Goal: Transaction & Acquisition: Purchase product/service

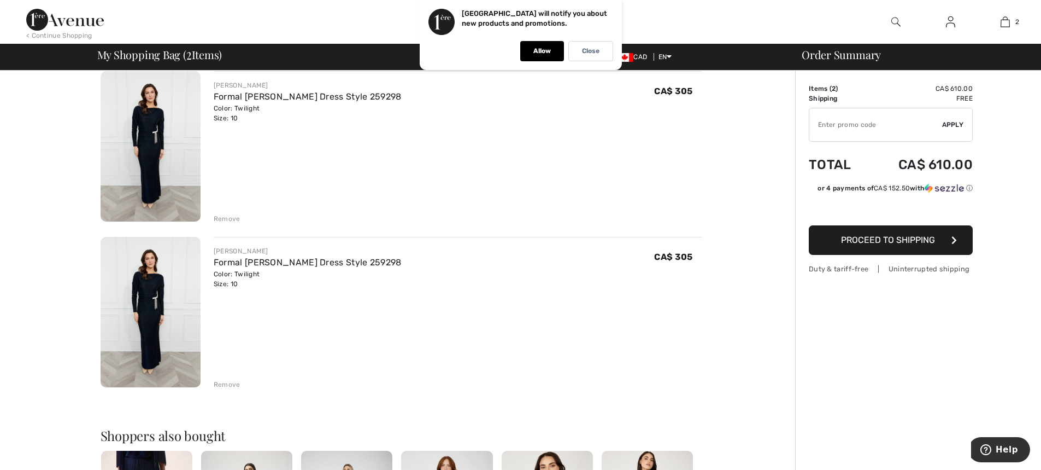
scroll to position [91, 0]
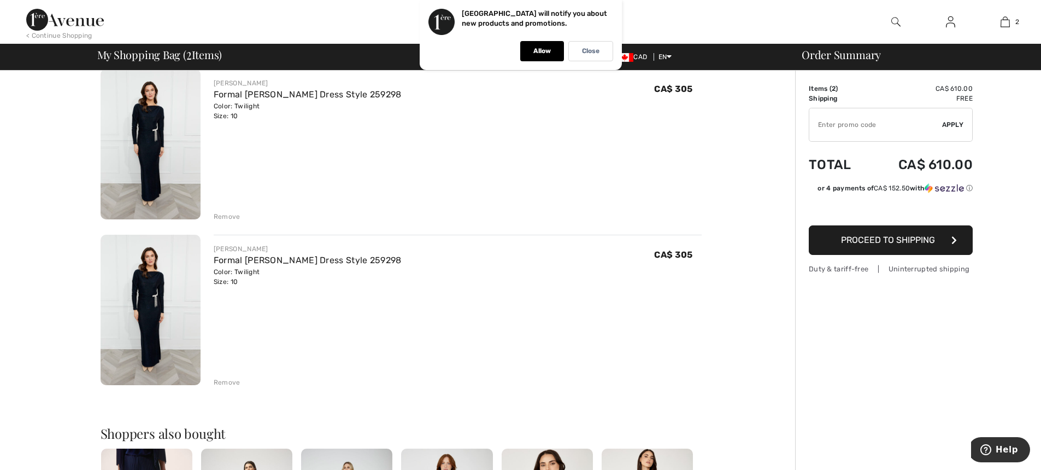
click at [235, 381] on div "Remove" at bounding box center [227, 382] width 27 height 10
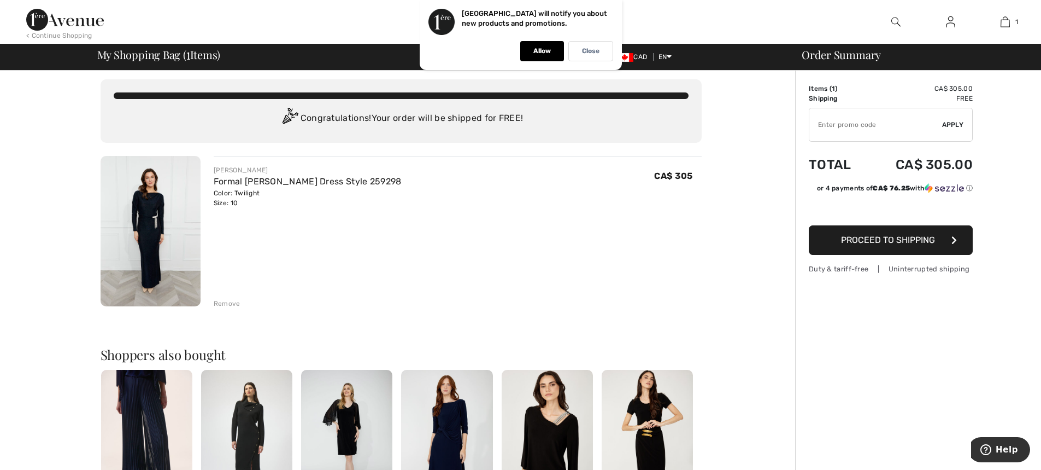
scroll to position [0, 0]
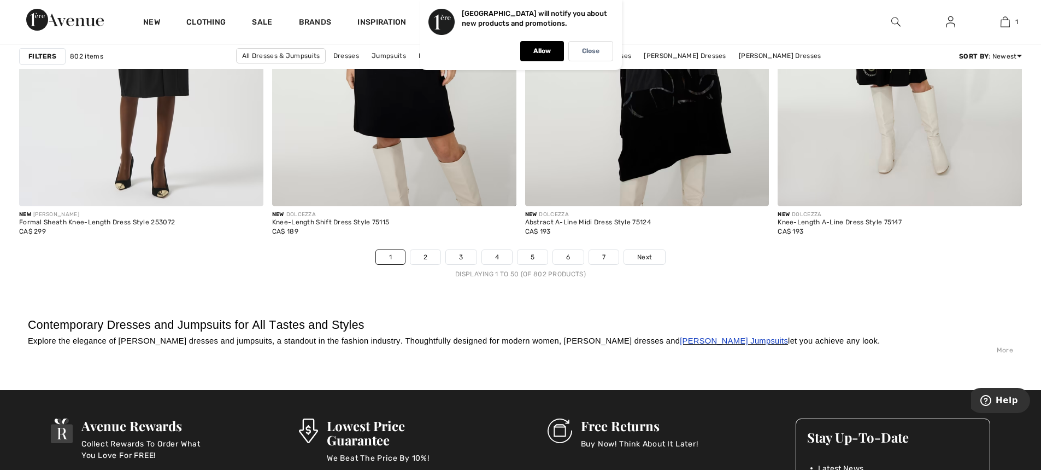
scroll to position [6223, 0]
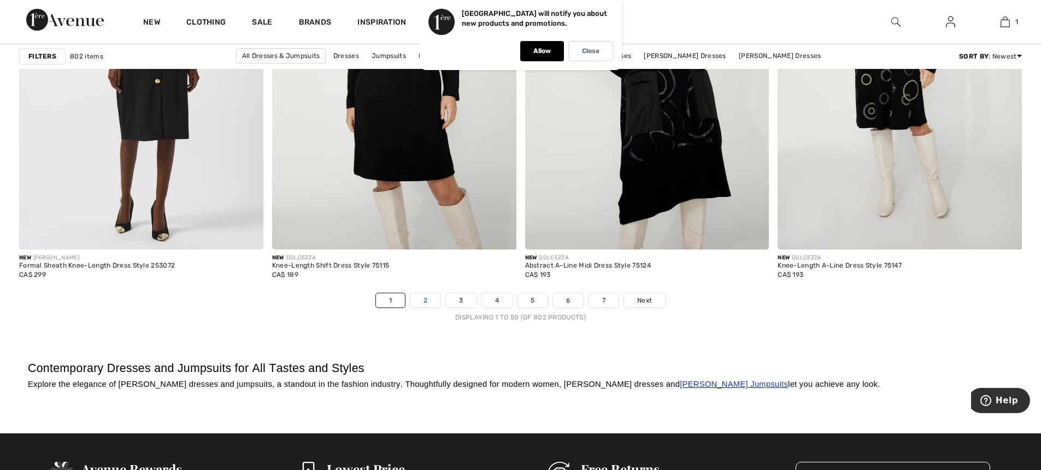
click at [423, 298] on link "2" at bounding box center [426, 300] width 30 height 14
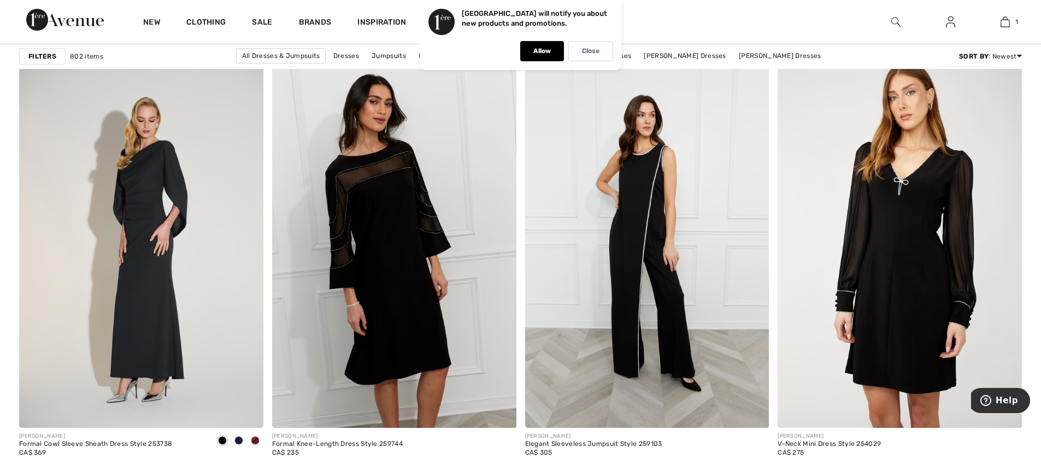
scroll to position [1395, 0]
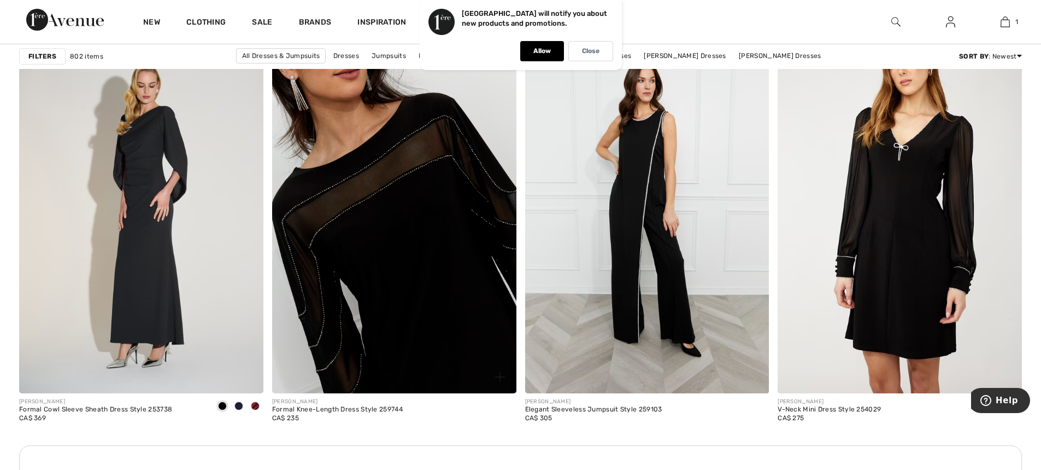
click at [407, 192] on img at bounding box center [394, 209] width 244 height 366
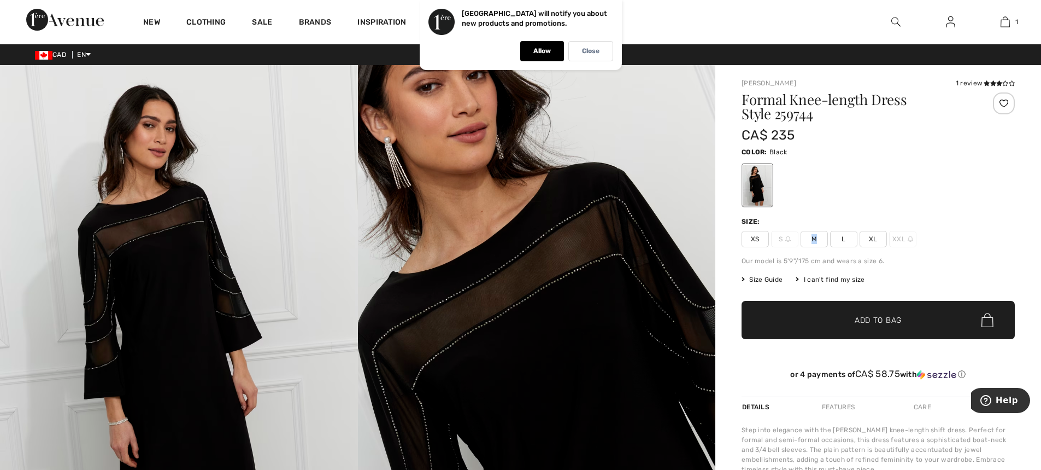
click at [814, 239] on span "M" at bounding box center [814, 239] width 27 height 16
click at [883, 323] on span "Add to Bag" at bounding box center [878, 319] width 47 height 11
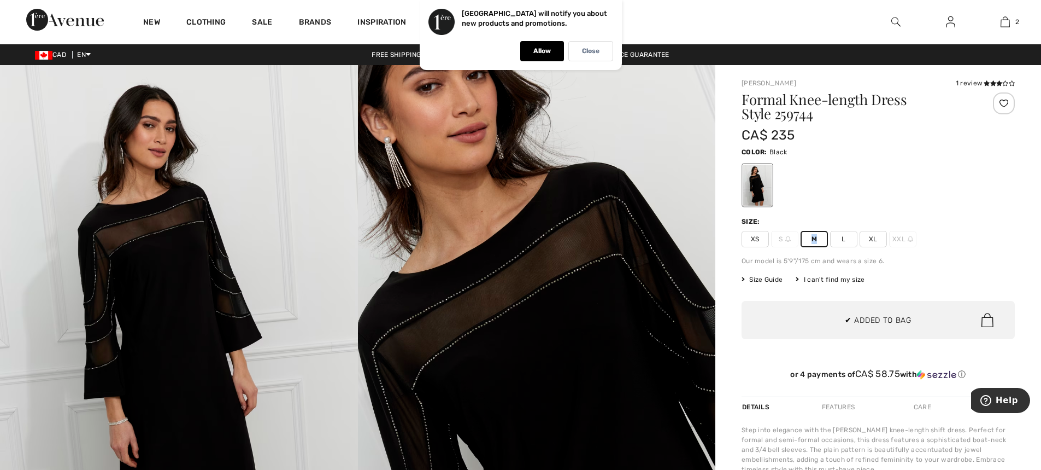
click at [644, 142] on img at bounding box center [537, 333] width 358 height 537
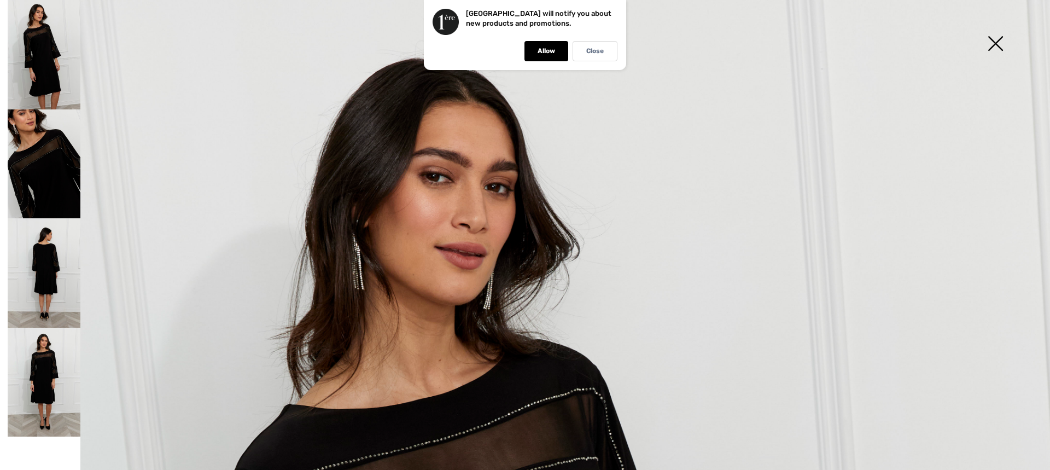
click at [995, 43] on img at bounding box center [995, 44] width 55 height 56
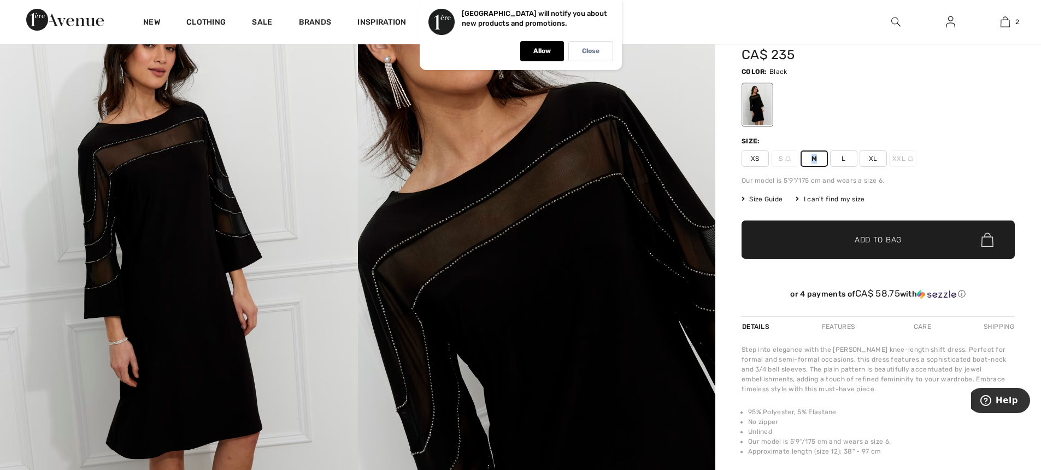
scroll to position [78, 0]
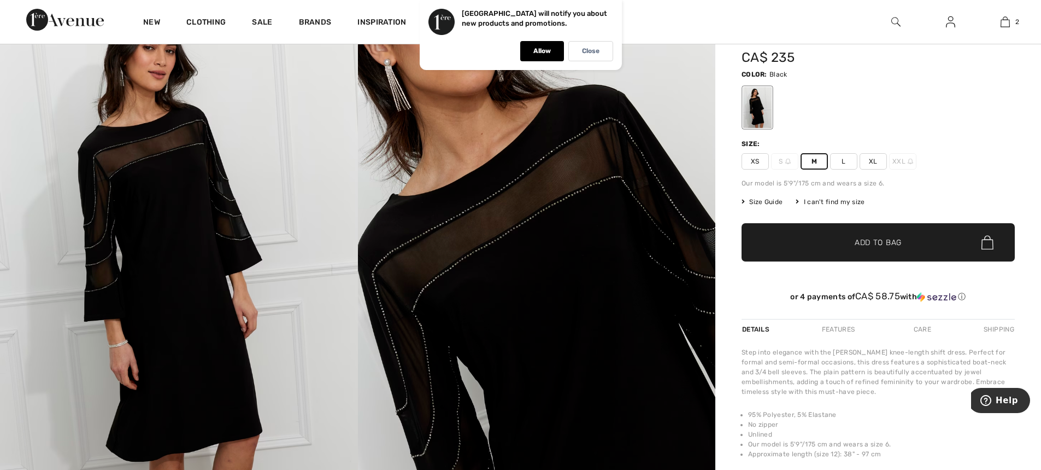
click at [922, 106] on div at bounding box center [878, 107] width 273 height 45
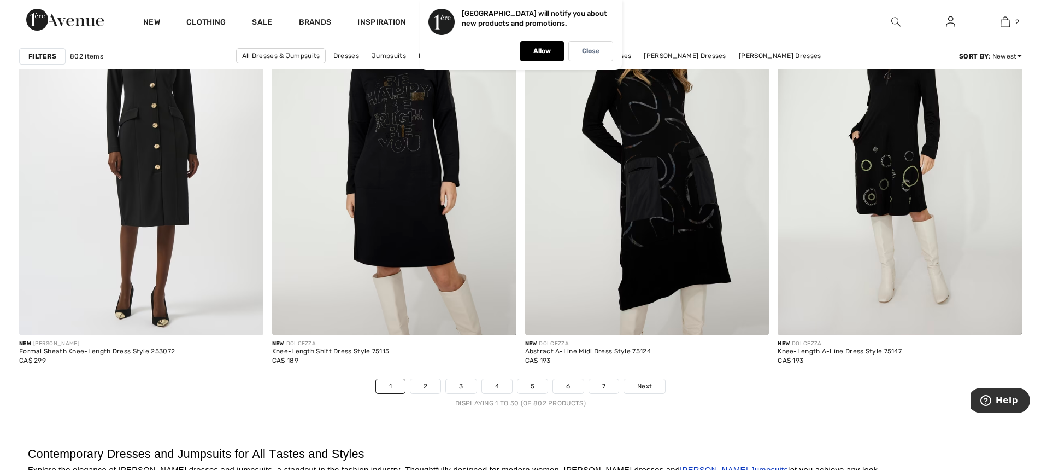
scroll to position [6189, 0]
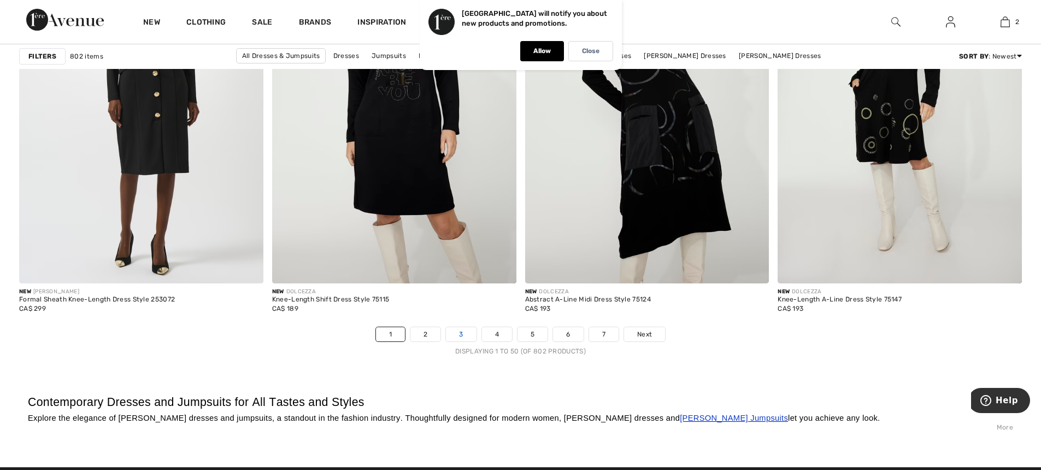
click at [460, 332] on link "3" at bounding box center [461, 334] width 30 height 14
